Goal: Obtain resource: Download file/media

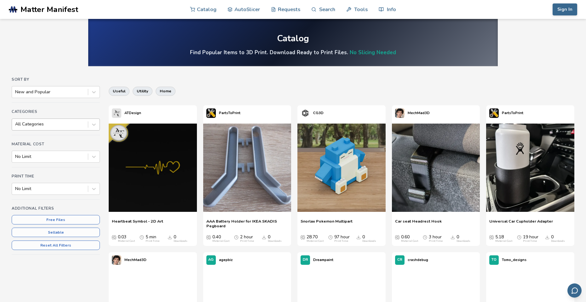
click at [71, 130] on div "All Categories" at bounding box center [56, 124] width 88 height 12
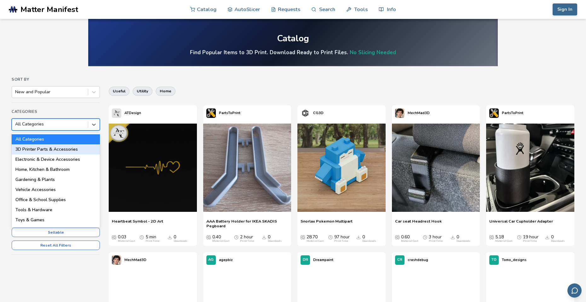
click at [63, 147] on div "3D Printer Parts & Accessories" at bounding box center [56, 149] width 88 height 10
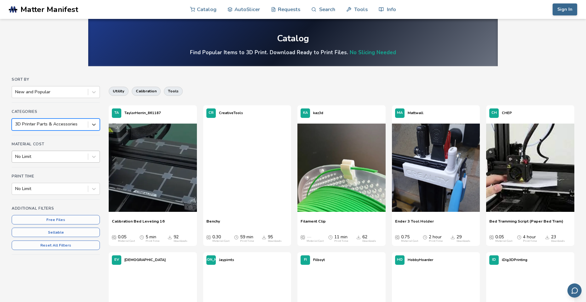
click at [58, 156] on div at bounding box center [50, 156] width 70 height 6
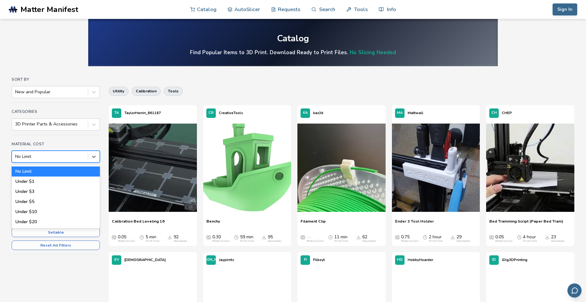
click at [58, 156] on div at bounding box center [50, 156] width 70 height 6
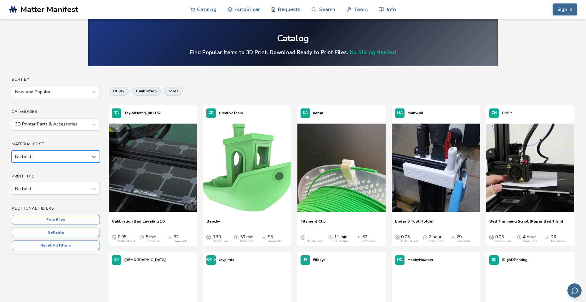
click at [62, 192] on div "No Limit" at bounding box center [50, 188] width 76 height 9
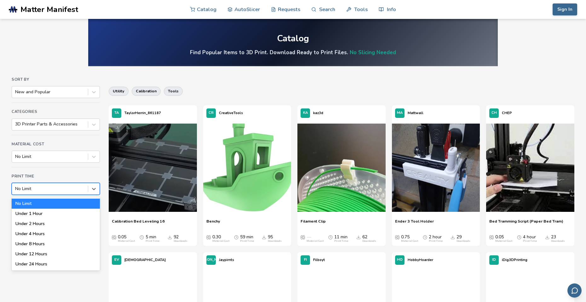
click at [59, 188] on div at bounding box center [50, 188] width 70 height 6
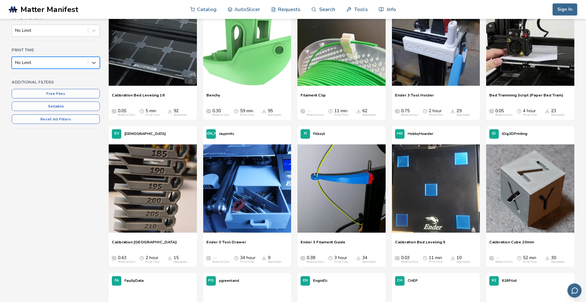
scroll to position [31, 0]
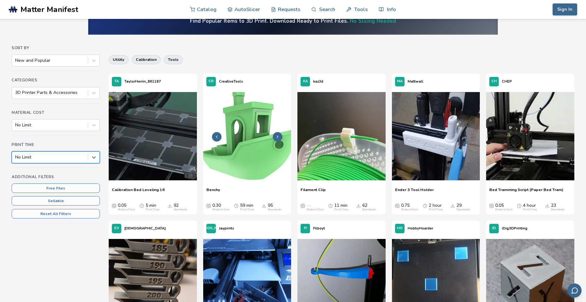
click at [252, 140] on img at bounding box center [247, 136] width 88 height 88
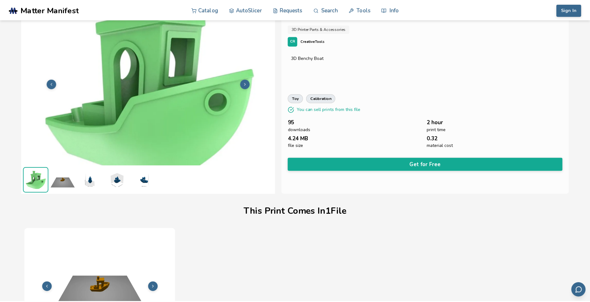
scroll to position [11, 0]
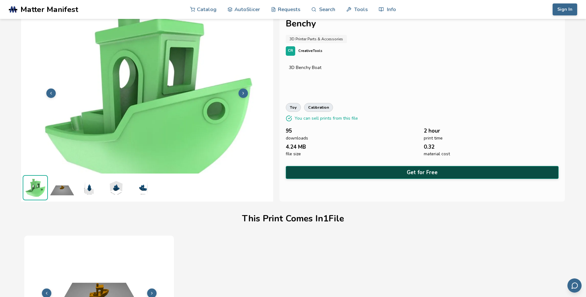
click at [380, 170] on button "Get for Free" at bounding box center [422, 172] width 273 height 13
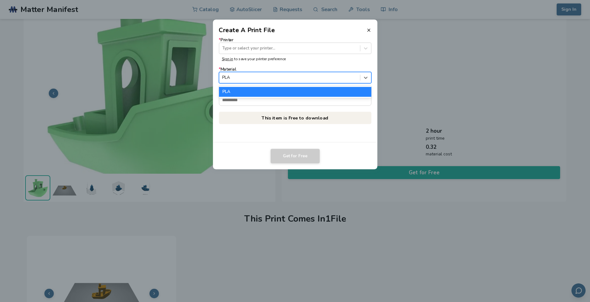
click at [262, 79] on div at bounding box center [289, 78] width 135 height 6
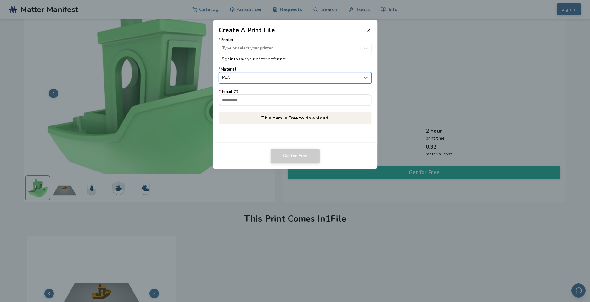
click at [263, 75] on div at bounding box center [289, 78] width 135 height 6
click at [253, 95] on input "* Email" at bounding box center [295, 99] width 152 height 11
click at [253, 43] on label "* Printer Type or select your printer..." at bounding box center [295, 46] width 153 height 16
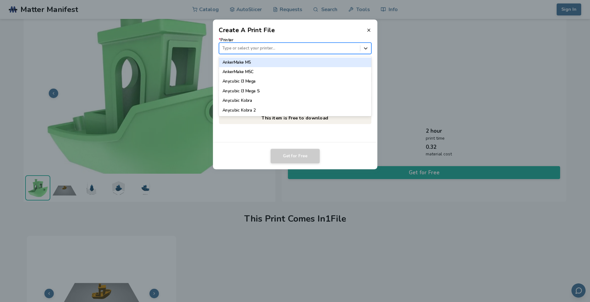
click at [369, 47] on div at bounding box center [365, 48] width 11 height 11
type input "**"
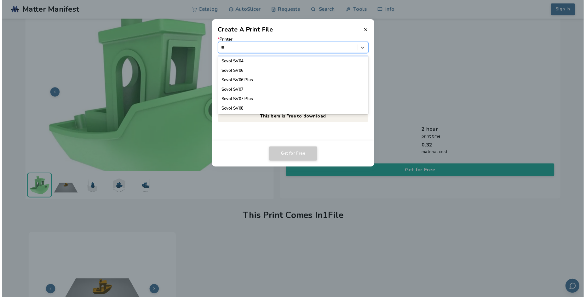
scroll to position [0, 0]
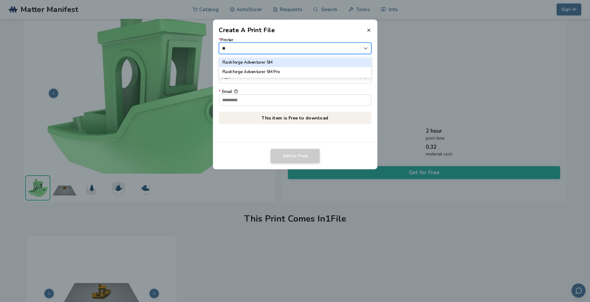
click at [262, 57] on div "Flashforge Adventurer 5M Flashforge Adventurer 5M Pro" at bounding box center [295, 67] width 153 height 22
click at [262, 58] on div "Flashforge Adventurer 5M" at bounding box center [295, 61] width 153 height 9
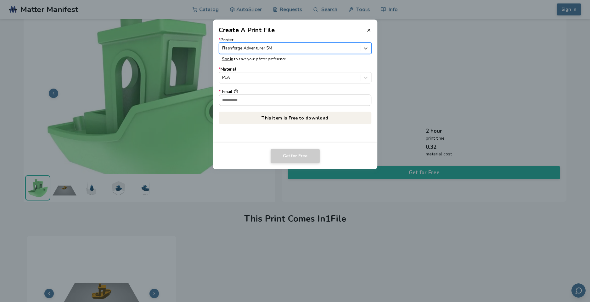
click at [263, 78] on div at bounding box center [289, 78] width 135 height 6
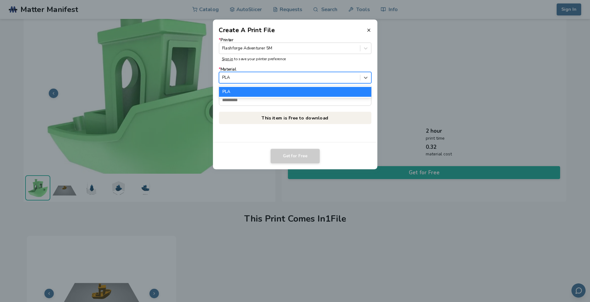
click at [330, 76] on div at bounding box center [289, 78] width 135 height 6
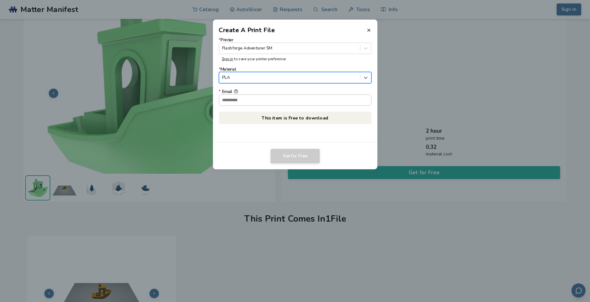
click at [307, 102] on input "* Email" at bounding box center [295, 99] width 152 height 11
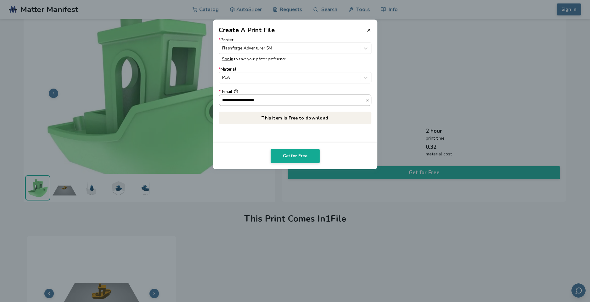
type input "**********"
click at [234, 89] on button "**********" at bounding box center [236, 91] width 4 height 4
